Goal: Information Seeking & Learning: Check status

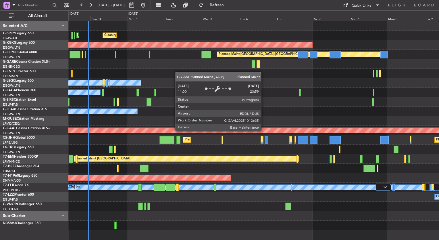
click at [50, 101] on div "Cleaning [GEOGRAPHIC_DATA] ([PERSON_NAME] Intl) Planned Maint [GEOGRAPHIC_DATA]…" at bounding box center [219, 124] width 439 height 229
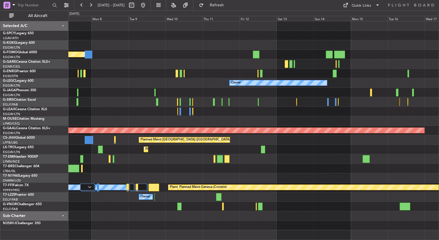
click at [109, 97] on div "AOG Maint [GEOGRAPHIC_DATA] (Ataturk) Planned Maint [GEOGRAPHIC_DATA] ([GEOGRAP…" at bounding box center [253, 125] width 371 height 209
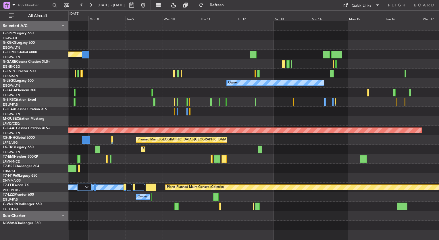
click at [94, 137] on div "AOG Maint [GEOGRAPHIC_DATA] (Ataturk) Planned Maint [GEOGRAPHIC_DATA] ([GEOGRAP…" at bounding box center [253, 125] width 371 height 209
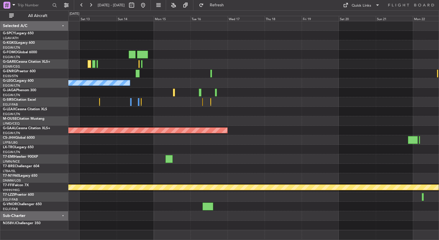
click at [75, 109] on div "Owner A/C Unavailable [GEOGRAPHIC_DATA] ([GEOGRAPHIC_DATA]) Planned [GEOGRAPHIC…" at bounding box center [253, 125] width 371 height 209
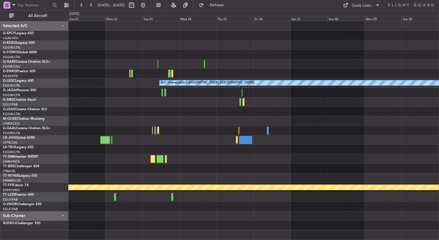
click at [116, 100] on div "A/C Unavailable [GEOGRAPHIC_DATA] ([GEOGRAPHIC_DATA]) Planned Maint Geneva ([GE…" at bounding box center [253, 125] width 371 height 209
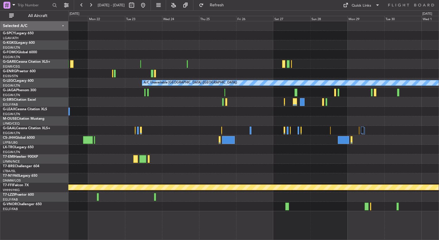
click at [430, 139] on div "A/C Unavailable [GEOGRAPHIC_DATA] ([GEOGRAPHIC_DATA]) Planned Maint Geneva ([GE…" at bounding box center [253, 116] width 371 height 190
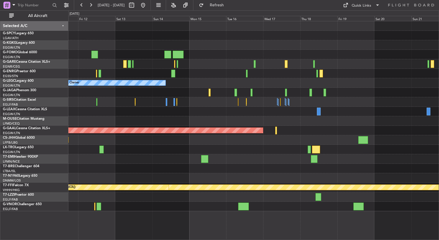
click at [439, 141] on html "[DATE] - [DATE] Refresh Quick Links All Aircraft Owner A/C Unavailable [GEOGRAP…" at bounding box center [219, 120] width 439 height 240
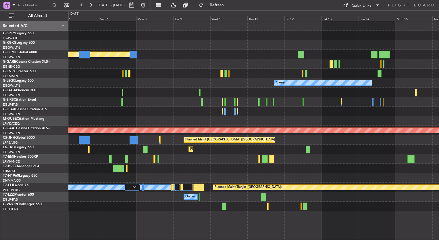
click at [384, 150] on div "Planned Maint Dusseldorf" at bounding box center [253, 149] width 371 height 9
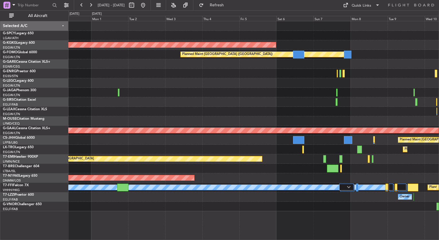
click at [396, 145] on div "Planned Maint Dusseldorf" at bounding box center [253, 149] width 371 height 9
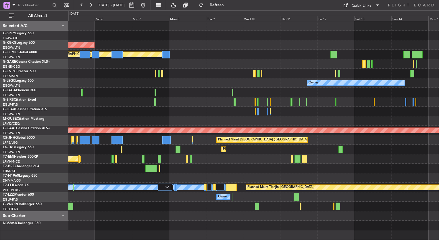
click at [26, 119] on div "AOG Maint [GEOGRAPHIC_DATA] (Ataturk) Planned Maint [GEOGRAPHIC_DATA] ([GEOGRAP…" at bounding box center [219, 124] width 439 height 229
